Goal: Communication & Community: Participate in discussion

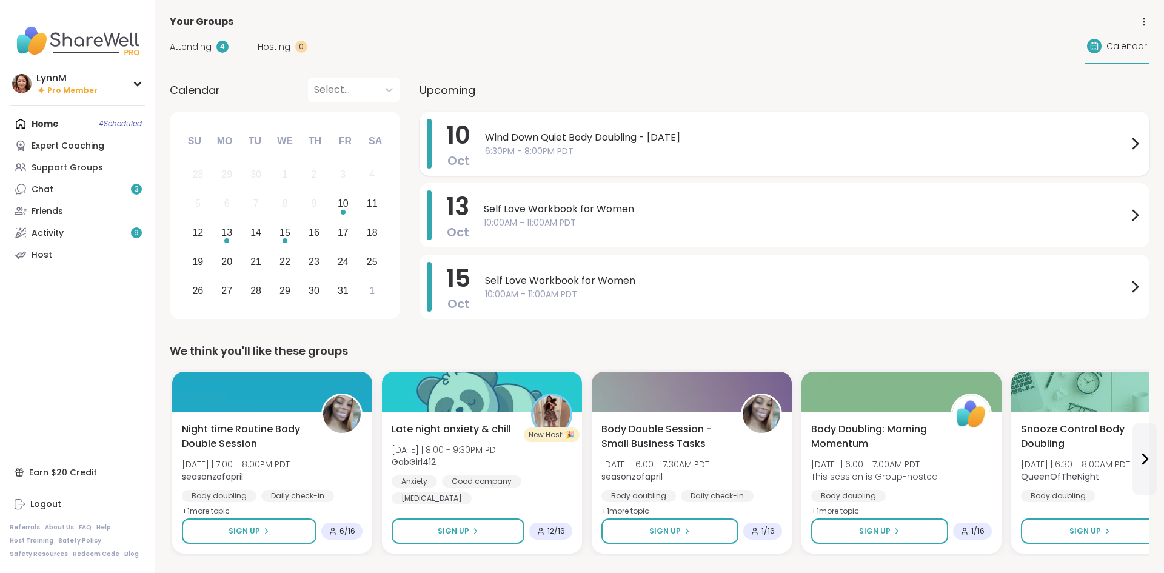
click at [1131, 149] on icon at bounding box center [1135, 143] width 15 height 15
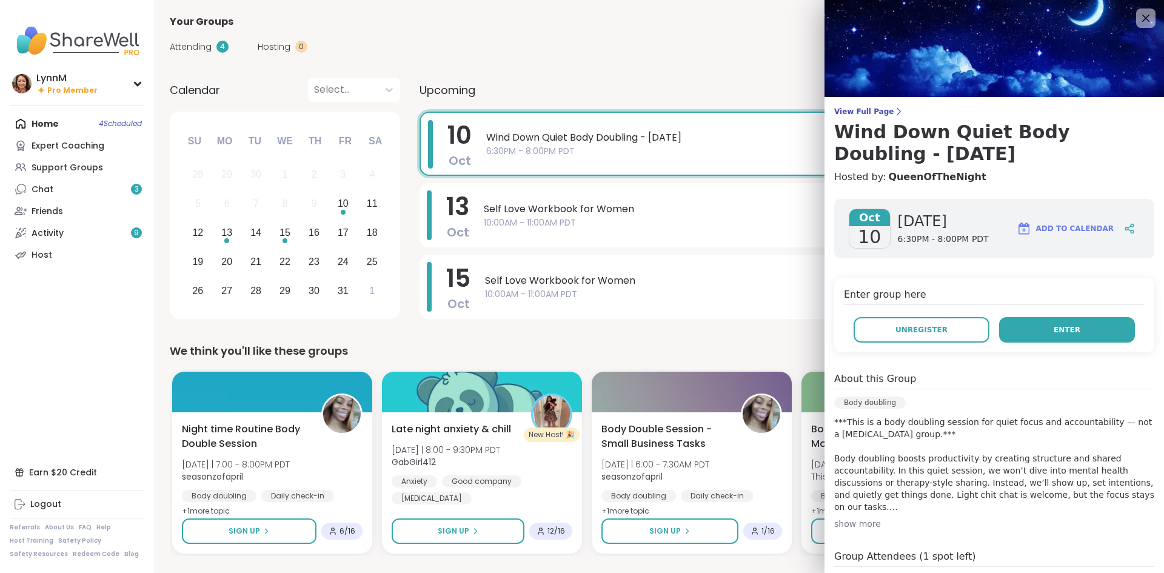
click at [1073, 336] on button "Enter" at bounding box center [1067, 329] width 136 height 25
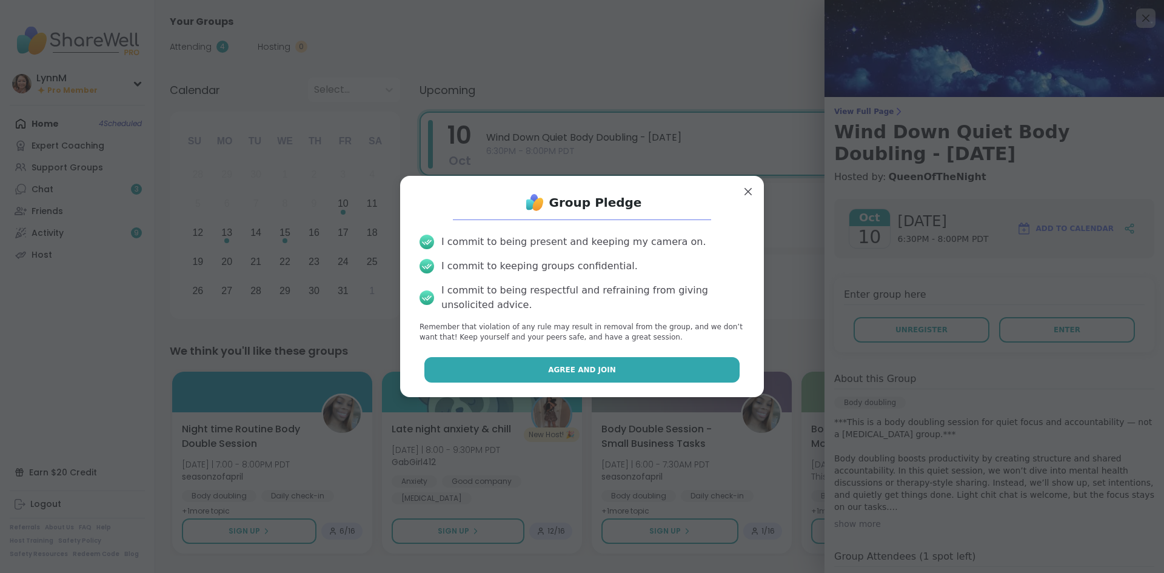
click at [592, 374] on span "Agree and Join" at bounding box center [582, 369] width 68 height 11
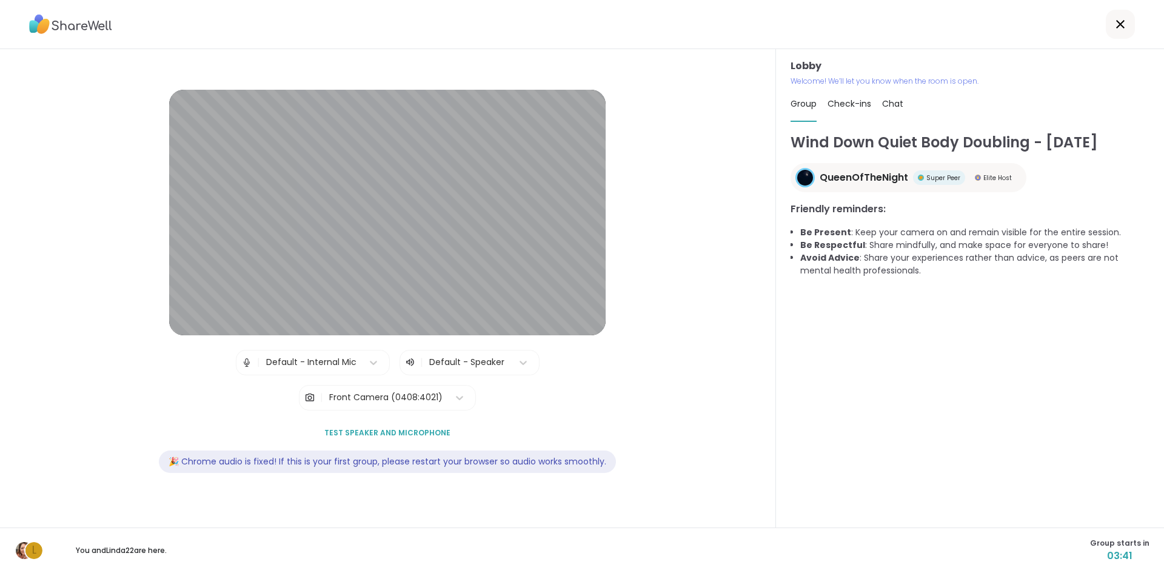
click at [889, 104] on span "Chat" at bounding box center [892, 104] width 21 height 12
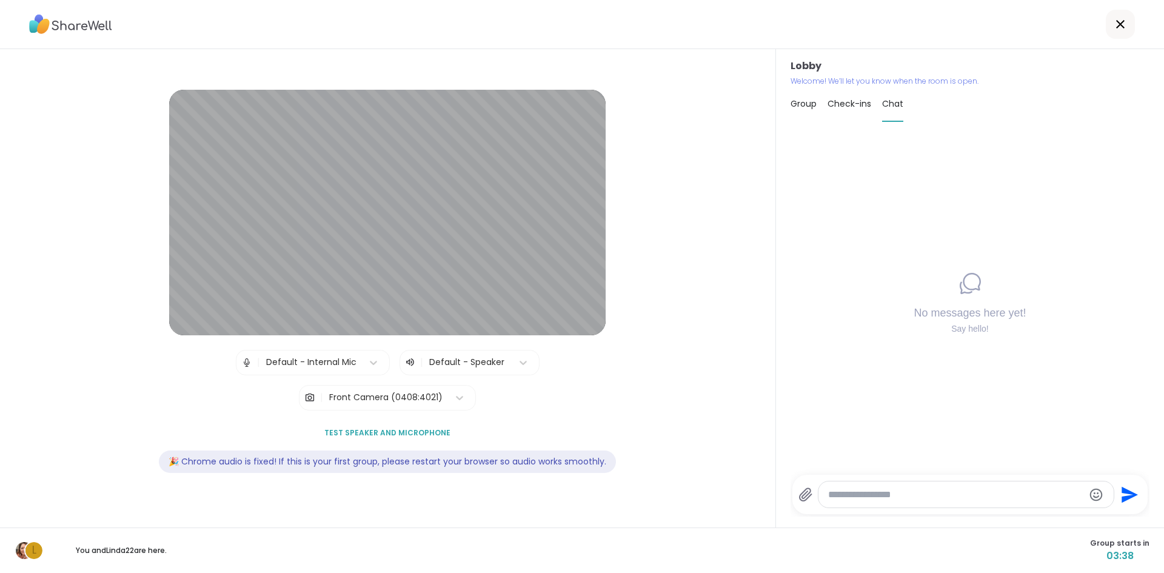
click at [858, 493] on textarea "Type your message" at bounding box center [956, 495] width 256 height 12
type textarea "**********"
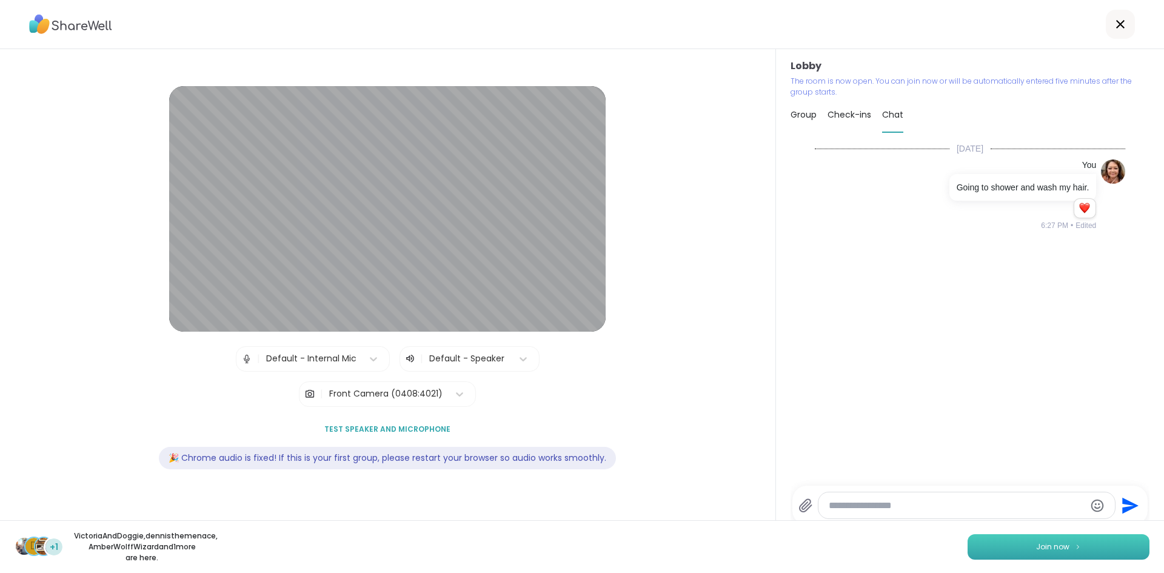
click at [1036, 541] on span "Join now" at bounding box center [1052, 546] width 33 height 11
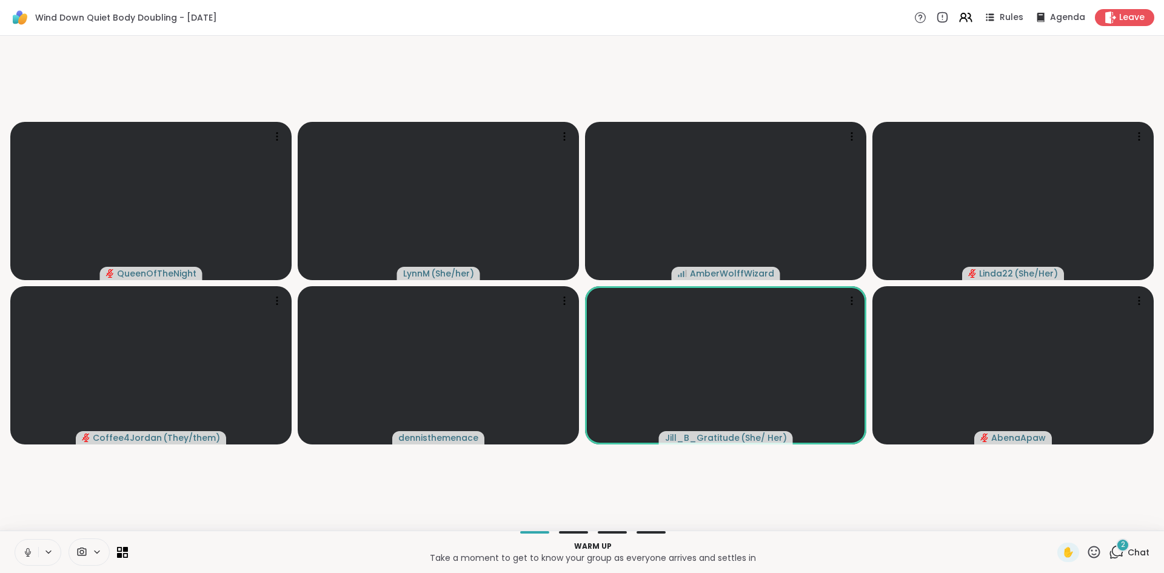
click at [1116, 553] on icon at bounding box center [1116, 551] width 15 height 15
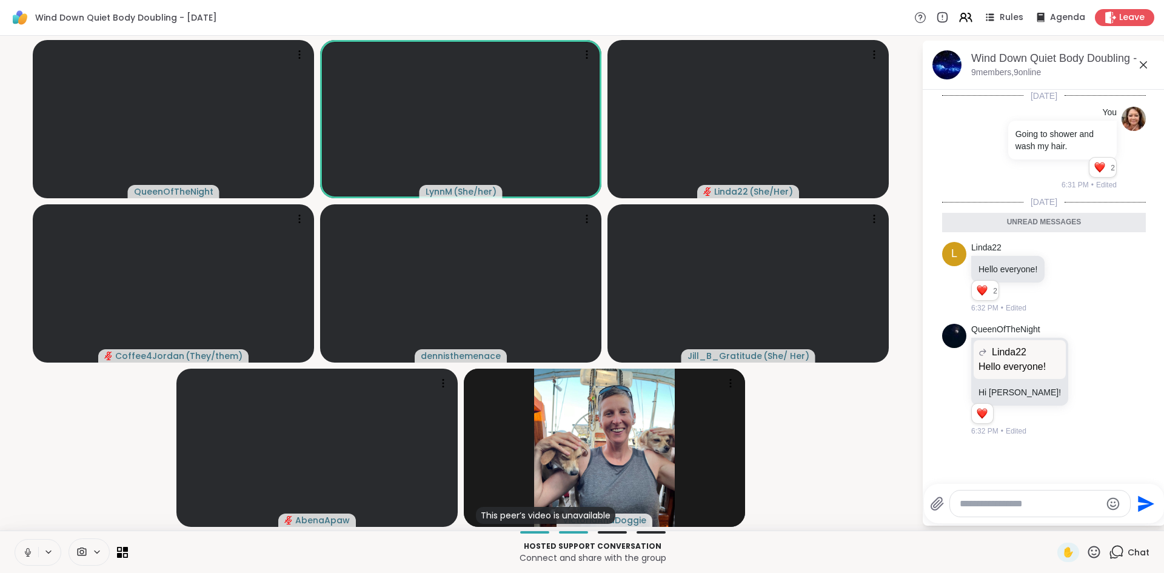
click at [27, 555] on icon at bounding box center [27, 552] width 11 height 11
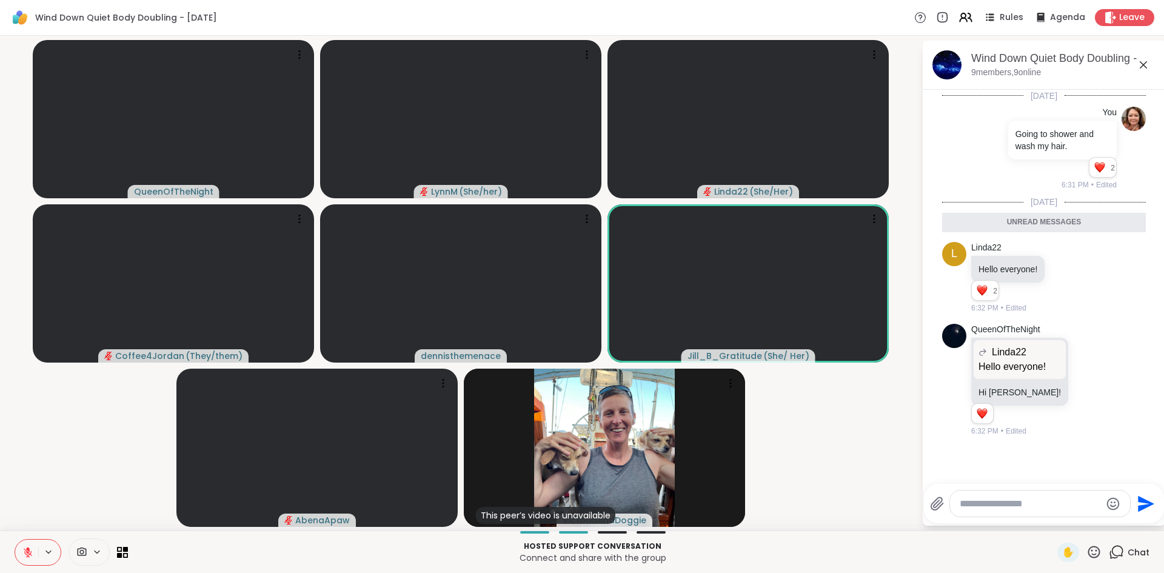
click at [27, 555] on icon at bounding box center [27, 552] width 11 height 11
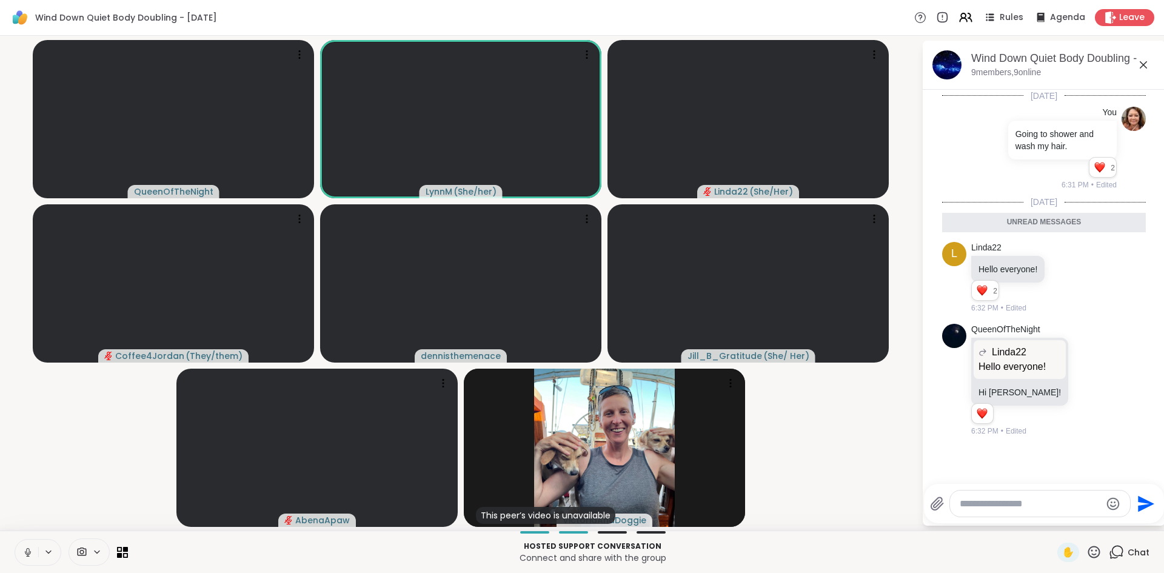
click at [29, 555] on icon at bounding box center [27, 552] width 11 height 11
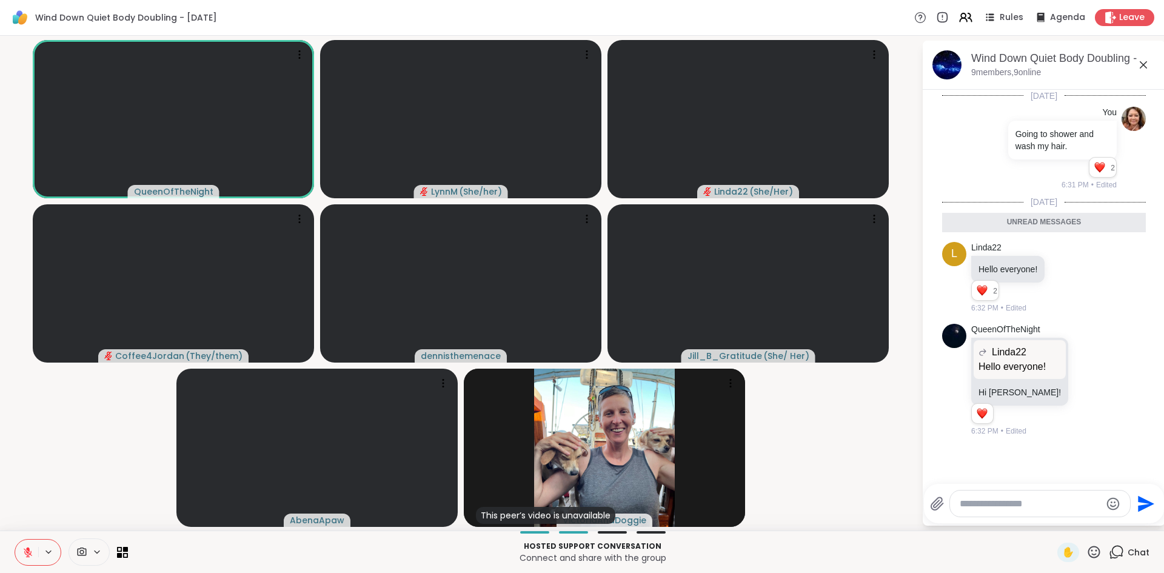
click at [1095, 558] on icon at bounding box center [1093, 551] width 15 height 15
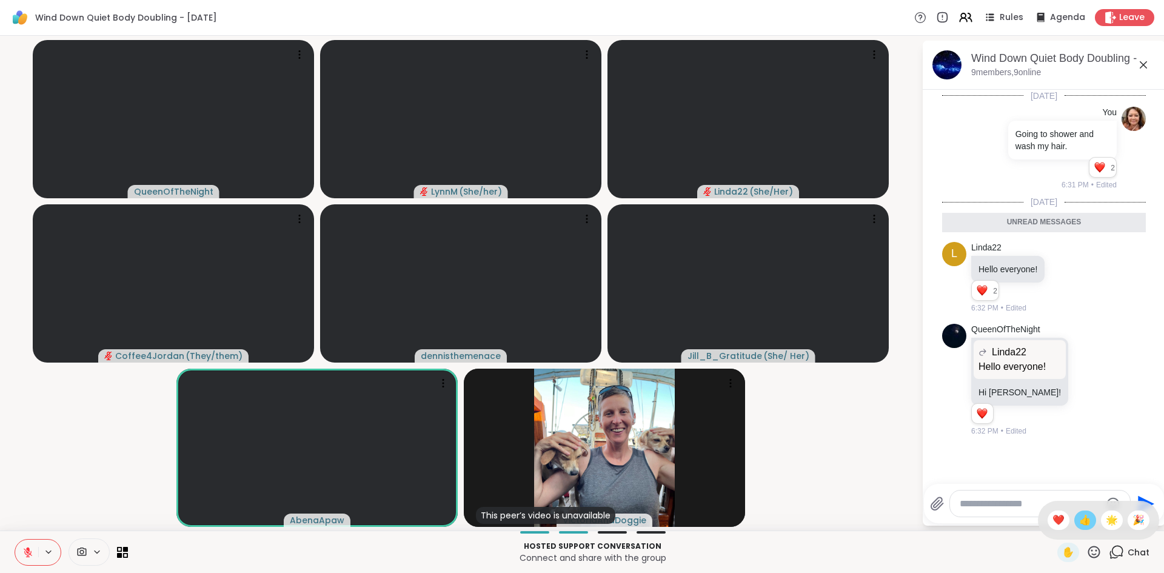
click at [1083, 524] on span "👍" at bounding box center [1085, 520] width 12 height 15
click at [1071, 553] on span "✋" at bounding box center [1068, 552] width 12 height 15
click at [1094, 553] on icon at bounding box center [1093, 551] width 15 height 15
click at [1114, 523] on span "🌟" at bounding box center [1112, 520] width 12 height 15
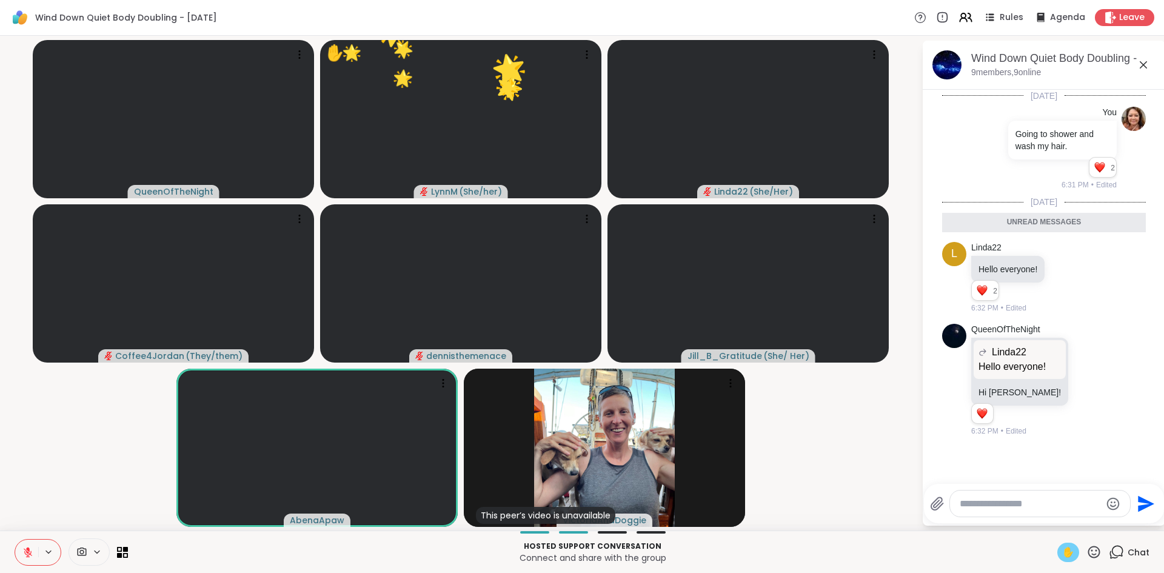
click at [1114, 523] on div "Send" at bounding box center [1044, 503] width 240 height 39
click at [1069, 553] on span "✋" at bounding box center [1068, 552] width 12 height 15
click at [1070, 552] on span "✋" at bounding box center [1068, 552] width 12 height 15
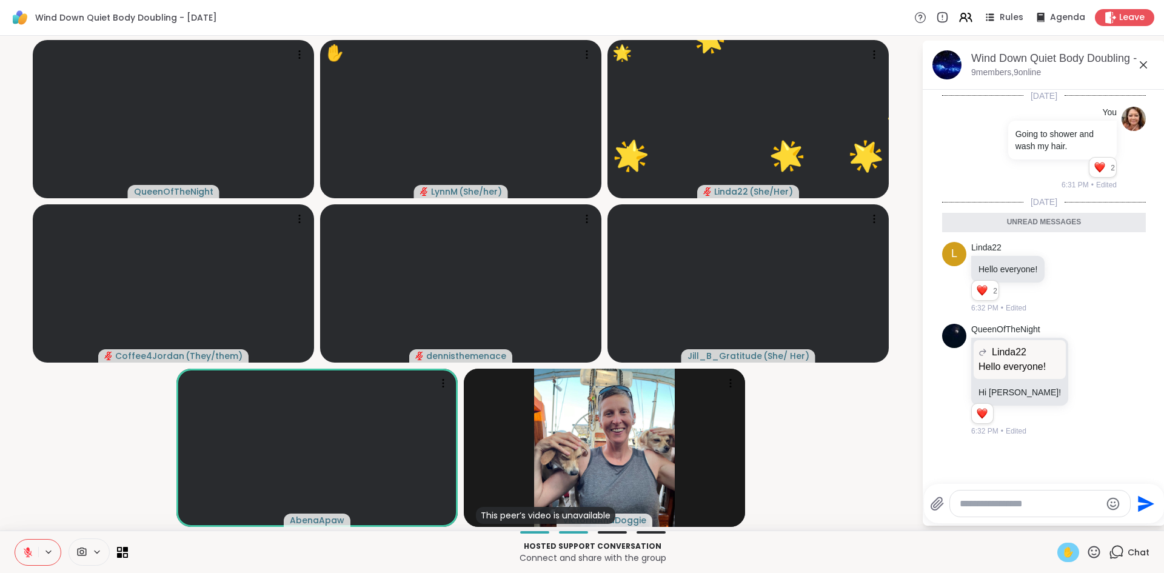
click at [1092, 552] on icon at bounding box center [1093, 551] width 15 height 15
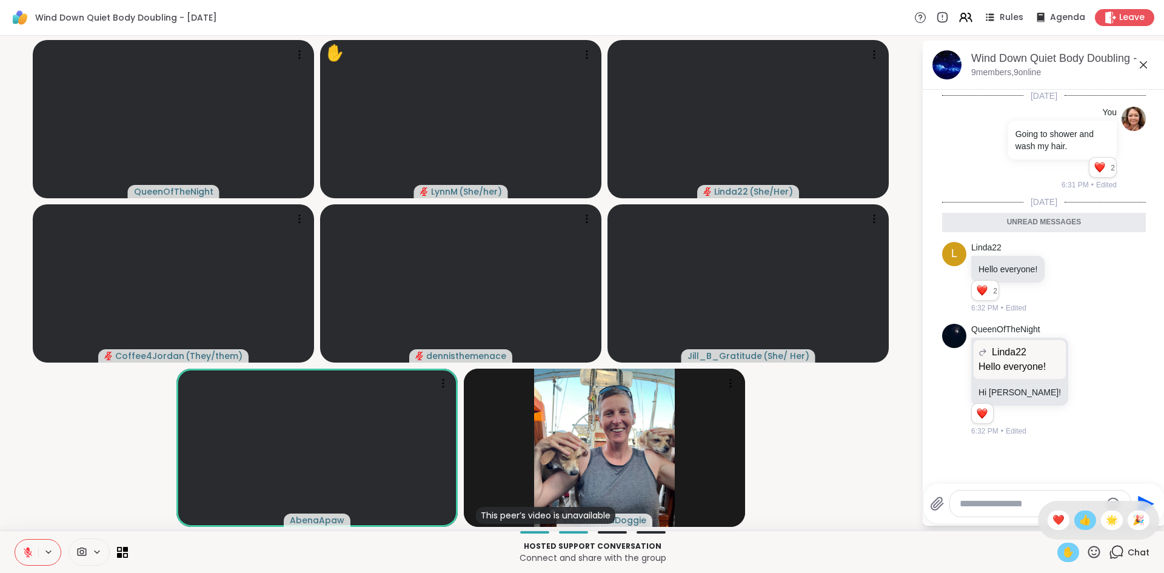
click at [1088, 521] on span "👍" at bounding box center [1085, 520] width 12 height 15
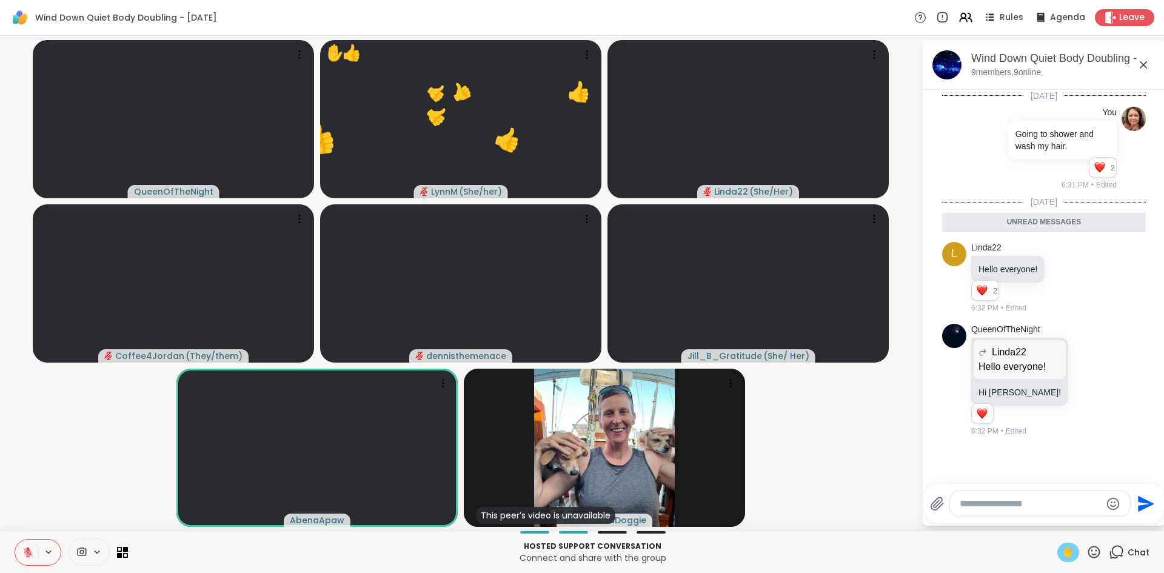
click at [1069, 553] on span "✋" at bounding box center [1068, 552] width 12 height 15
click at [1070, 550] on span "✋" at bounding box center [1068, 552] width 12 height 15
click at [1094, 553] on icon at bounding box center [1093, 551] width 15 height 15
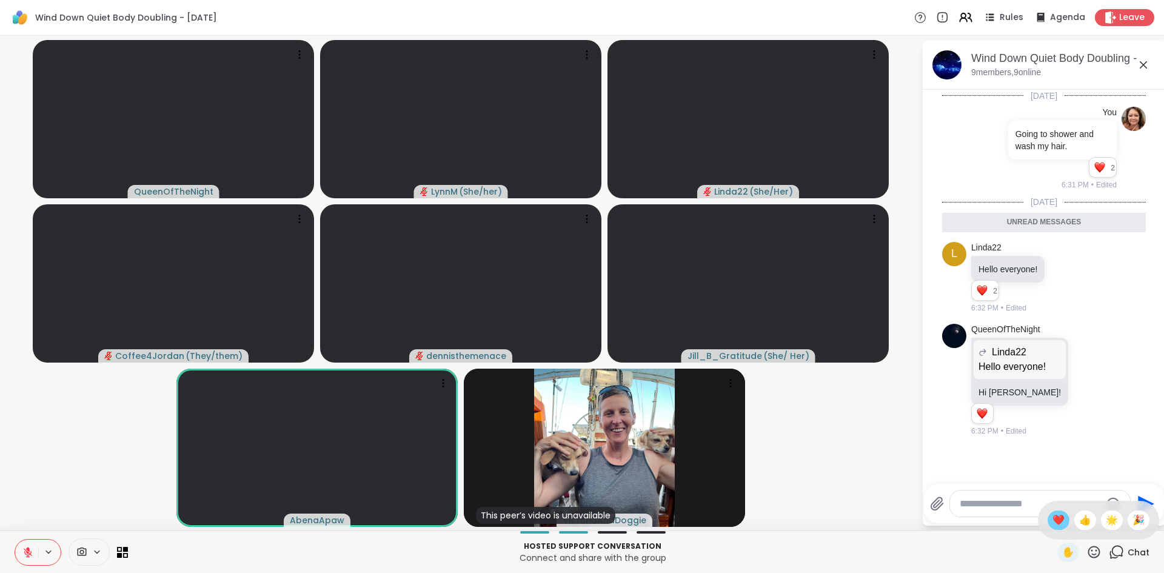
click at [1058, 524] on span "❤️" at bounding box center [1058, 520] width 12 height 15
click at [1057, 504] on textarea "Type your message" at bounding box center [1030, 504] width 141 height 12
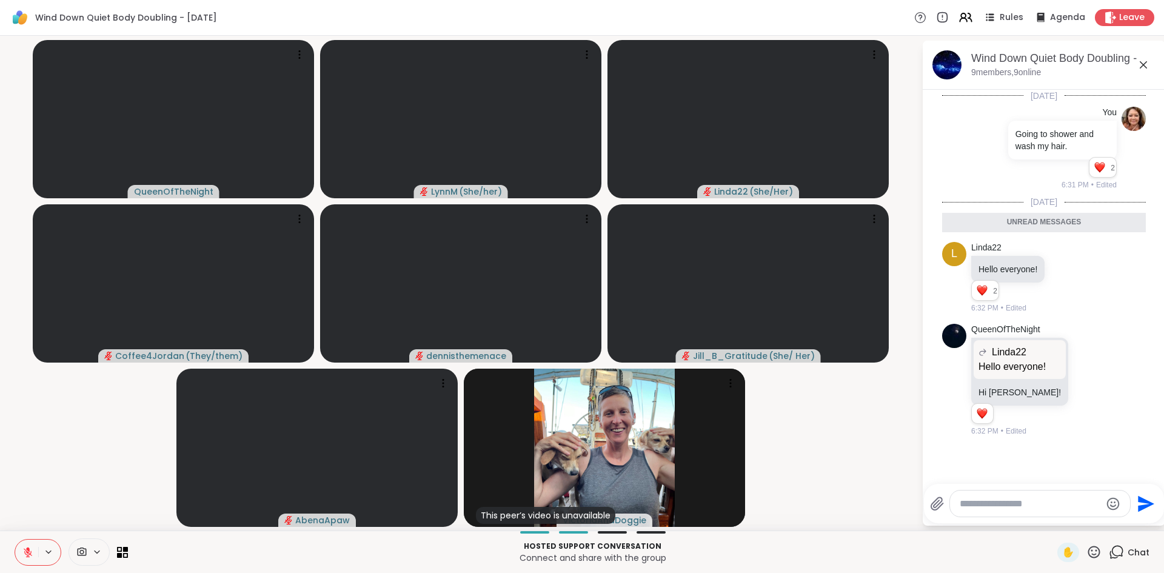
click at [28, 552] on icon at bounding box center [28, 552] width 8 height 8
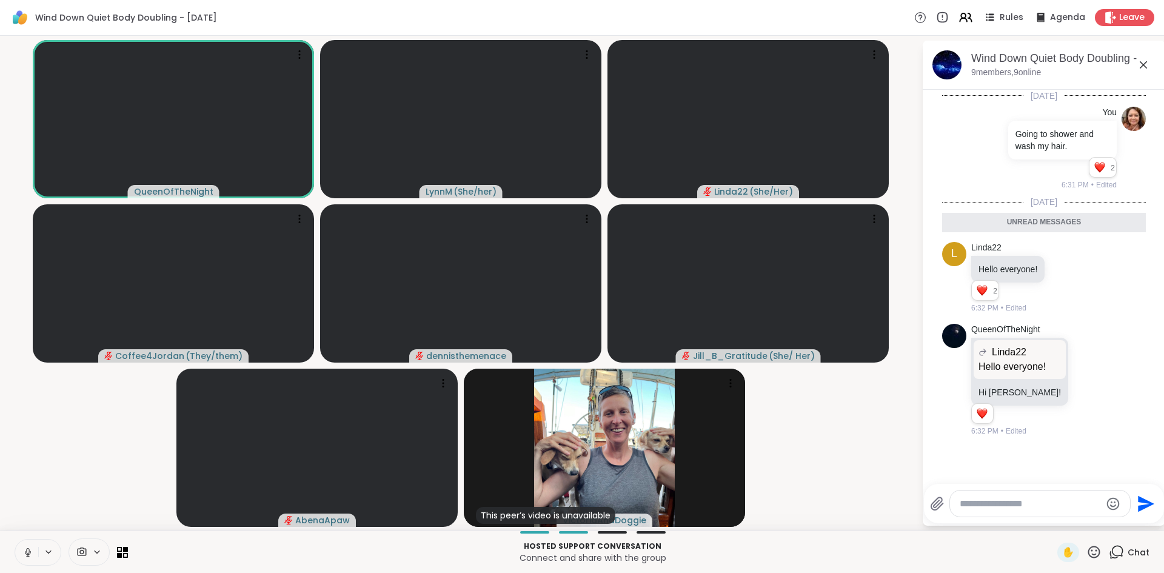
click at [28, 552] on icon at bounding box center [27, 552] width 11 height 11
click at [25, 554] on icon at bounding box center [27, 552] width 11 height 11
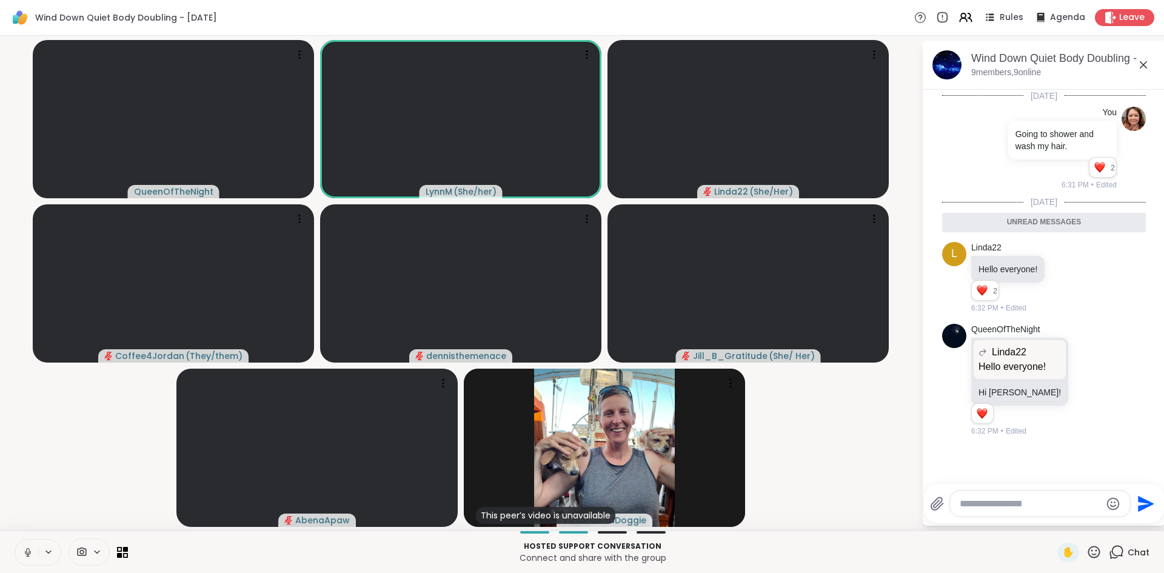
click at [30, 553] on icon at bounding box center [27, 552] width 11 height 11
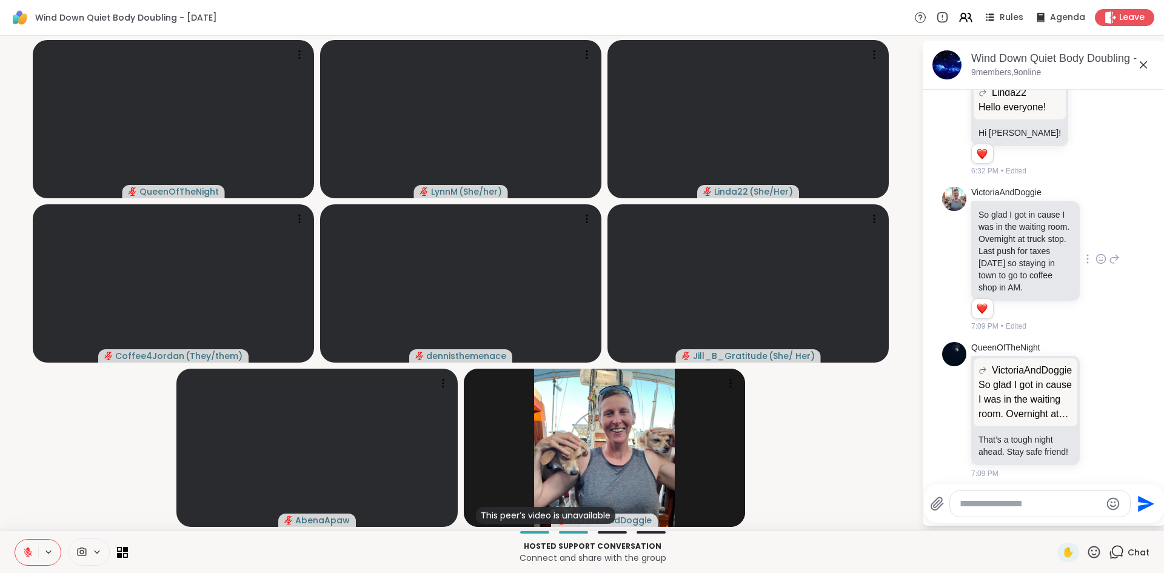
scroll to position [238, 0]
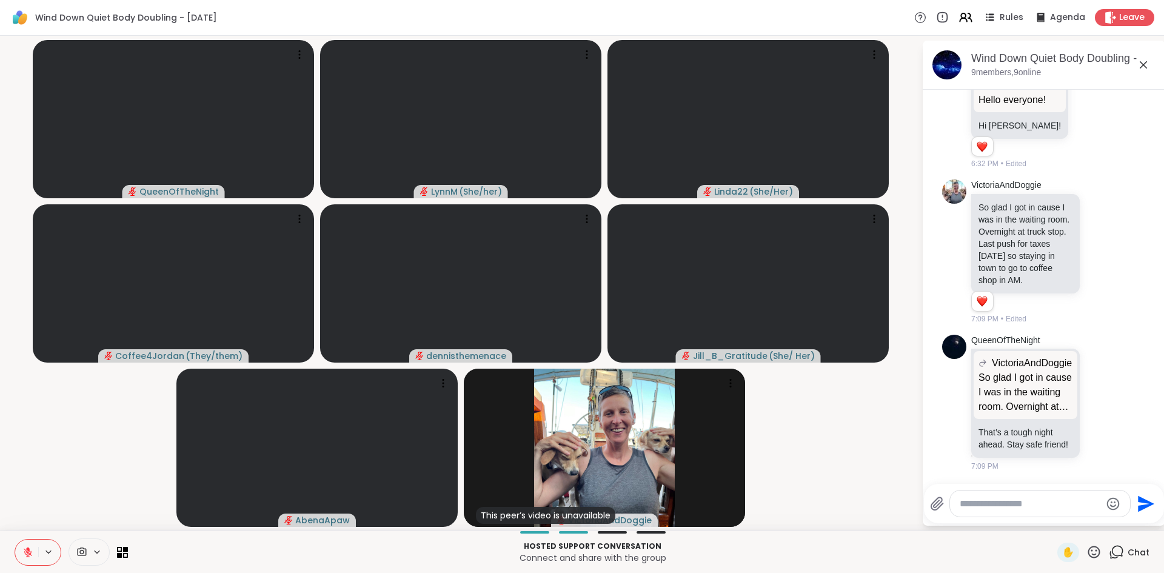
click at [1023, 501] on textarea "Type your message" at bounding box center [1030, 504] width 141 height 12
click at [1024, 498] on textarea "Type your message" at bounding box center [1030, 504] width 141 height 12
type textarea "**********"
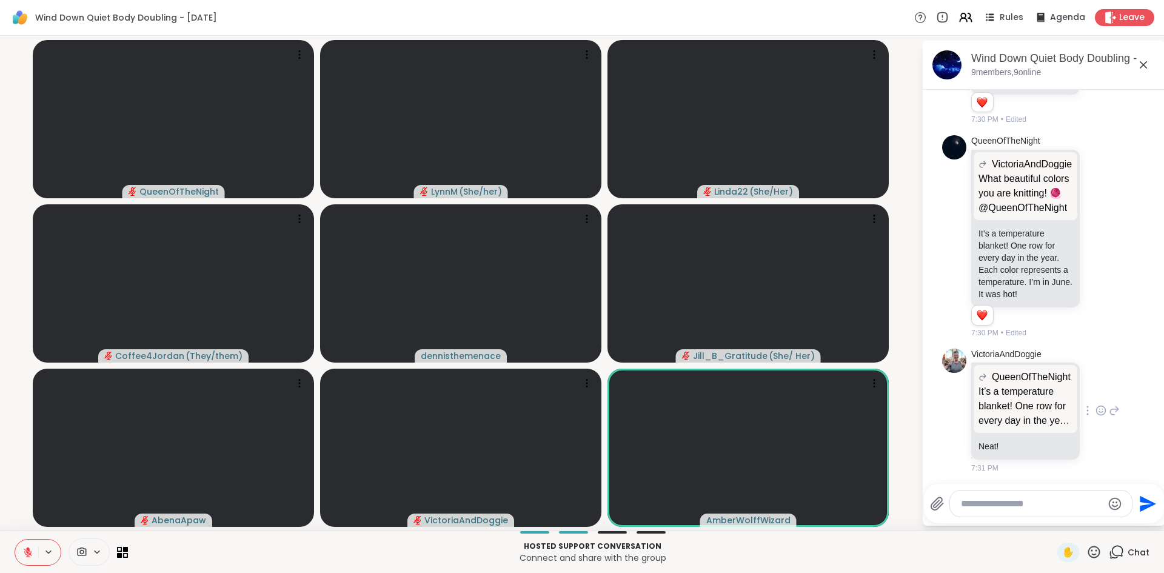
scroll to position [966, 0]
click at [992, 505] on textarea "Type your message" at bounding box center [1031, 504] width 141 height 12
click at [28, 554] on icon at bounding box center [28, 552] width 8 height 8
click at [27, 552] on icon at bounding box center [28, 551] width 4 height 3
click at [28, 557] on icon at bounding box center [27, 552] width 11 height 11
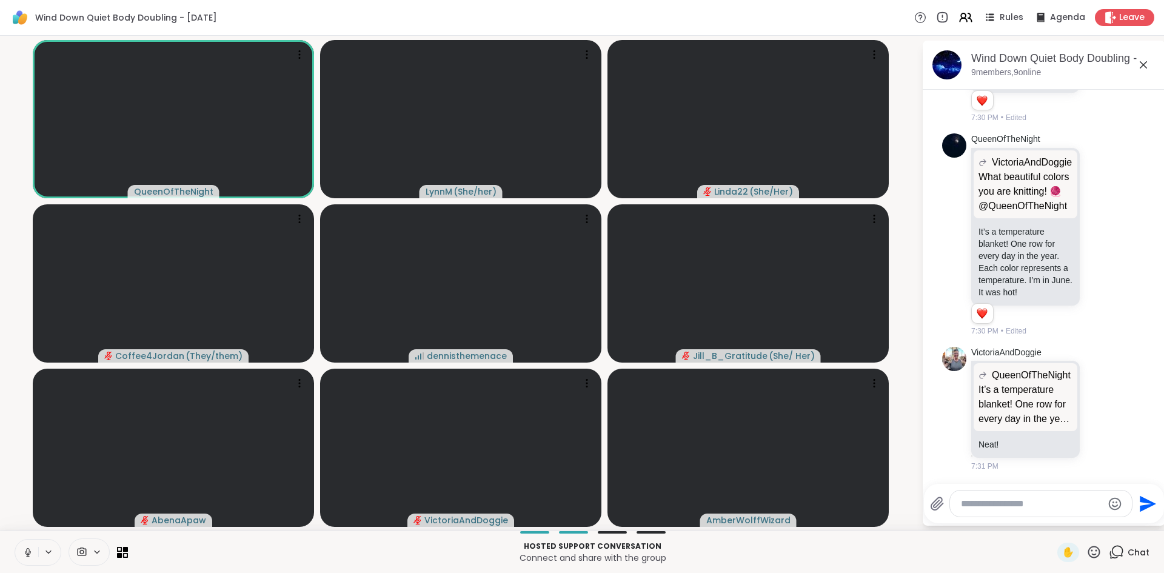
click at [28, 553] on icon at bounding box center [27, 552] width 11 height 11
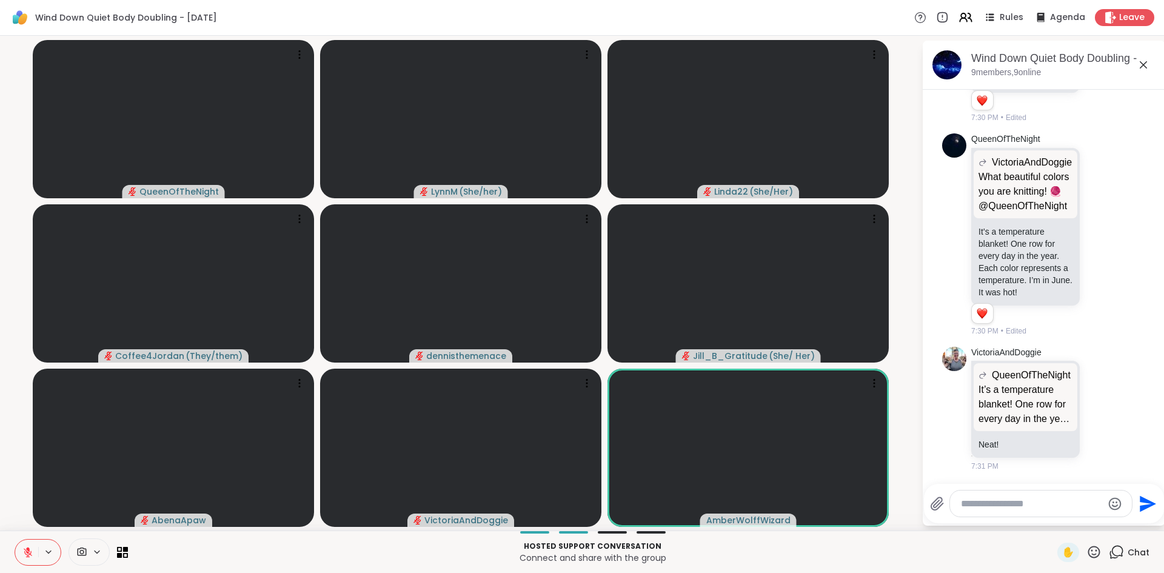
click at [25, 553] on icon at bounding box center [27, 552] width 11 height 11
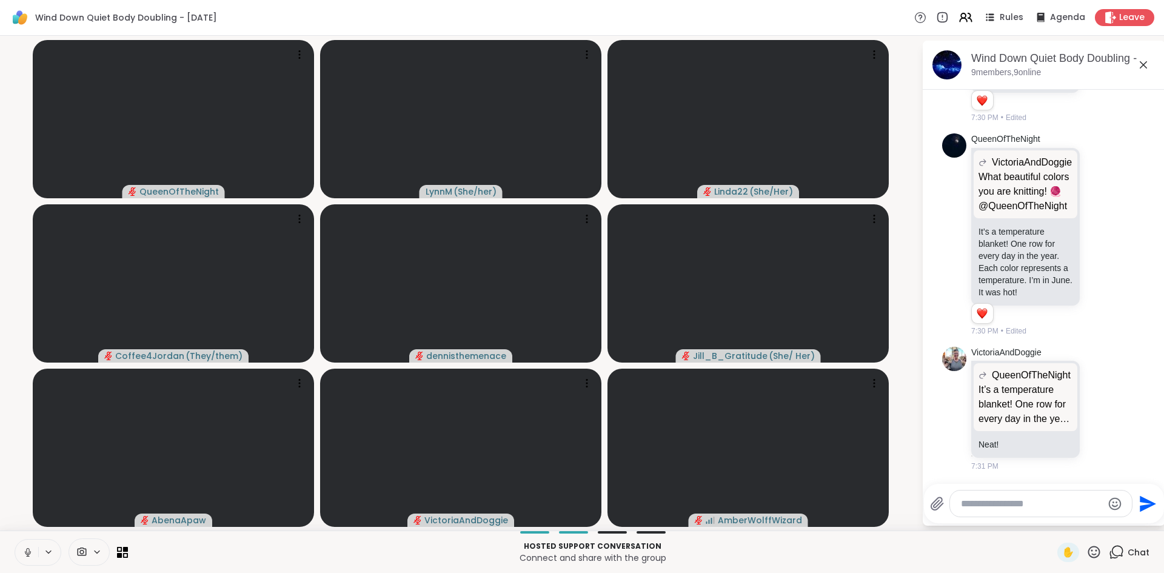
click at [28, 558] on button at bounding box center [26, 552] width 23 height 25
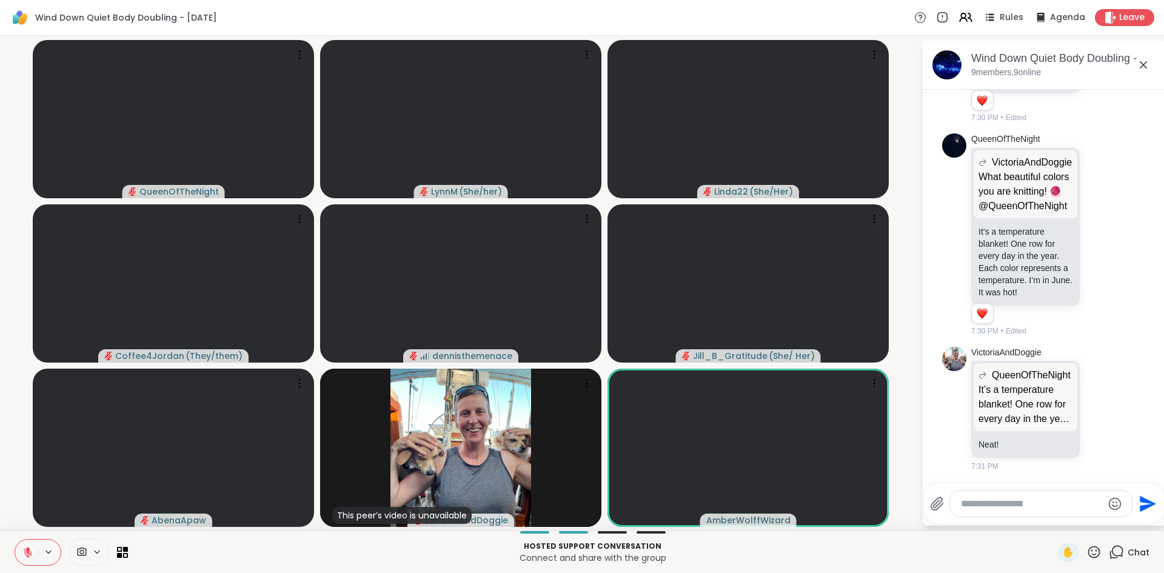
click at [31, 553] on icon at bounding box center [27, 552] width 11 height 11
click at [30, 554] on icon at bounding box center [27, 552] width 11 height 11
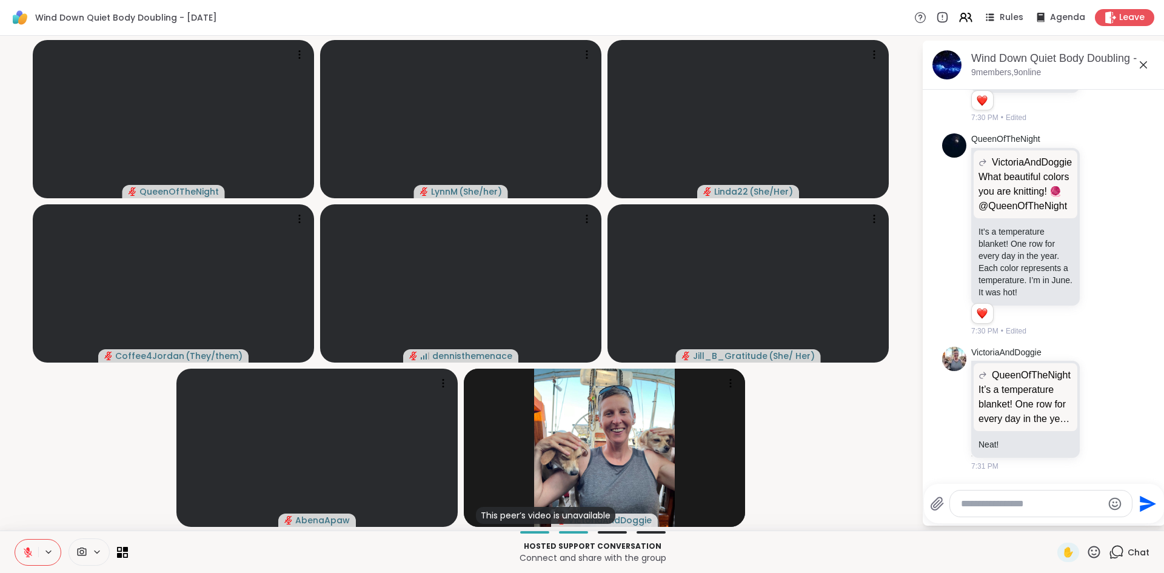
click at [980, 506] on textarea "Type your message" at bounding box center [1031, 504] width 141 height 12
click at [977, 506] on textarea "**********" at bounding box center [1031, 499] width 141 height 24
drag, startPoint x: 1060, startPoint y: 503, endPoint x: 951, endPoint y: 500, distance: 108.6
click at [945, 510] on div "**********" at bounding box center [1031, 499] width 202 height 35
type textarea "**********"
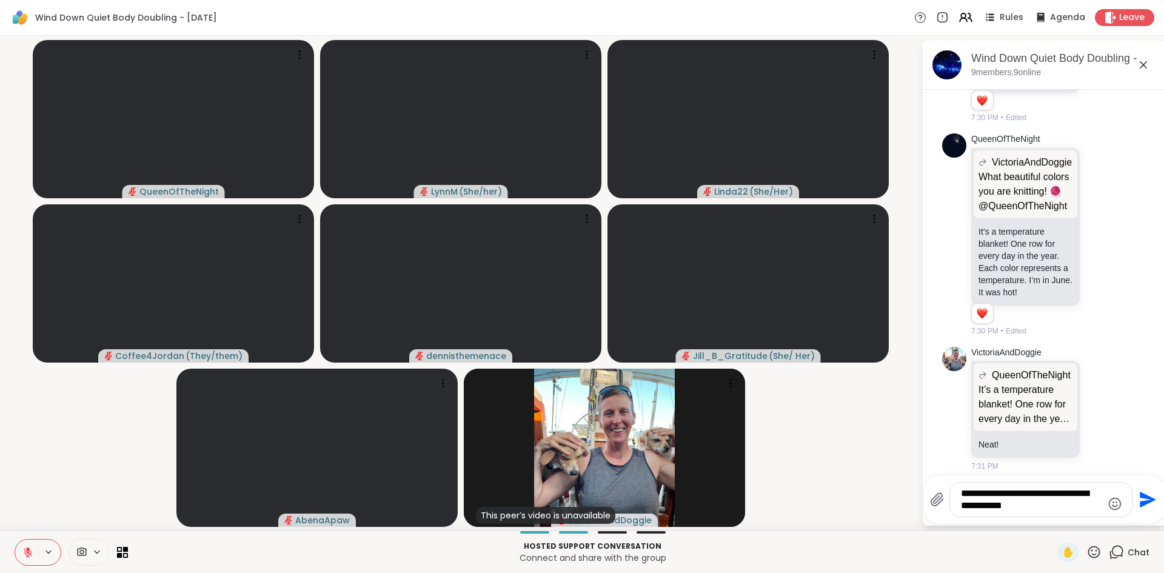
click at [1141, 503] on icon "Send" at bounding box center [1148, 500] width 16 height 16
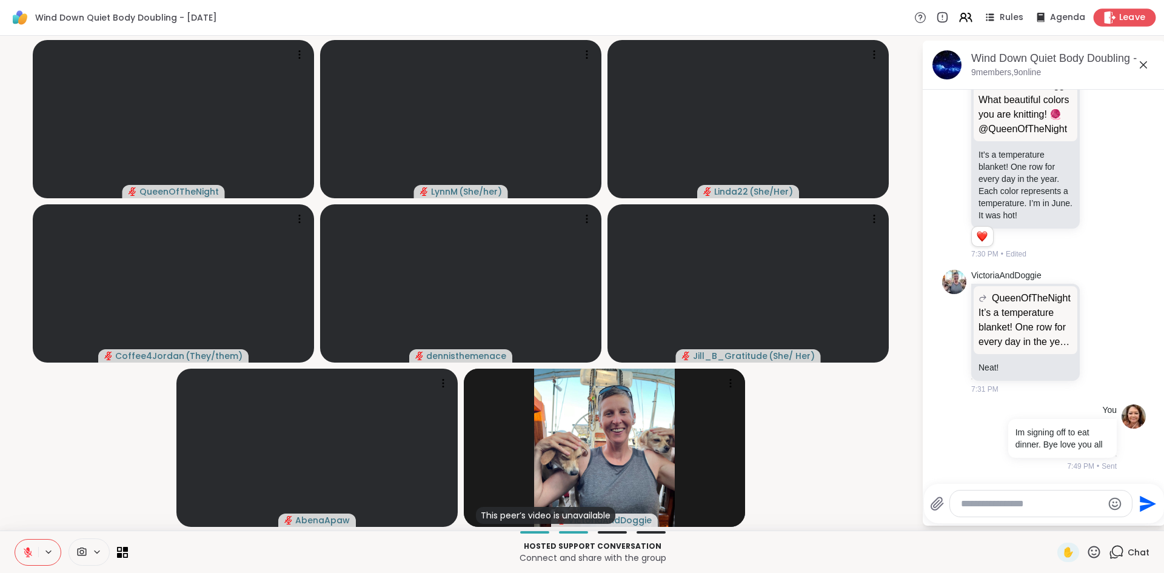
click at [1120, 22] on span "Leave" at bounding box center [1132, 18] width 27 height 13
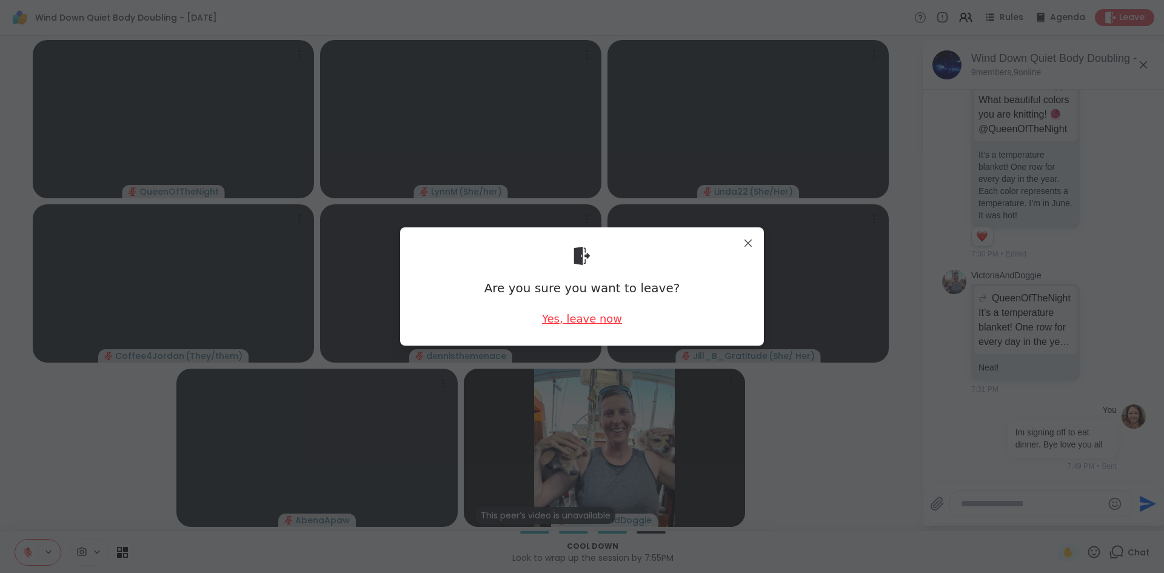
click at [602, 315] on div "Yes, leave now" at bounding box center [582, 318] width 80 height 15
